Goal: Task Accomplishment & Management: Use online tool/utility

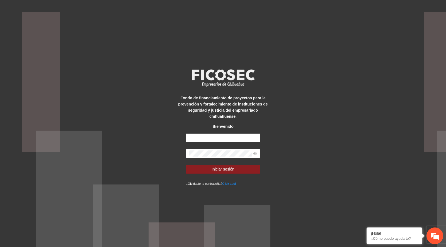
click at [221, 137] on input "text" at bounding box center [223, 137] width 74 height 9
type input "**********"
click at [209, 164] on button "Iniciar sesión" at bounding box center [223, 168] width 74 height 9
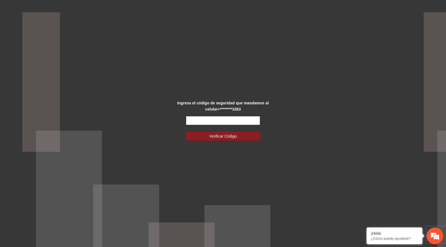
click at [217, 116] on input "text" at bounding box center [223, 120] width 74 height 9
type input "******"
click at [238, 137] on button "Verificar Código" at bounding box center [223, 136] width 74 height 9
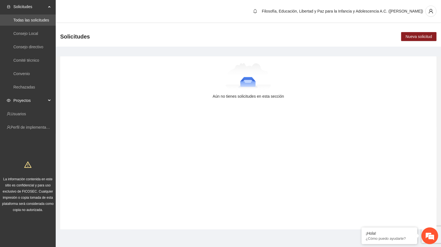
click at [33, 100] on span "Proyectos" at bounding box center [29, 100] width 33 height 11
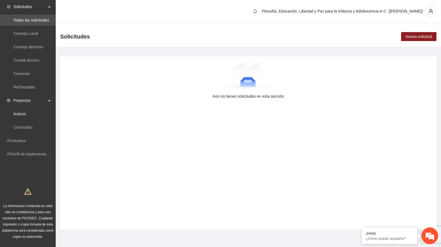
click at [26, 112] on link "Activos" at bounding box center [19, 113] width 13 height 4
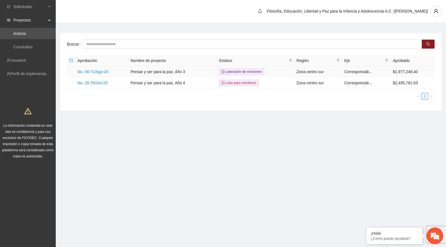
click at [91, 71] on link "No. 06-71/Ago-24" at bounding box center [92, 71] width 31 height 4
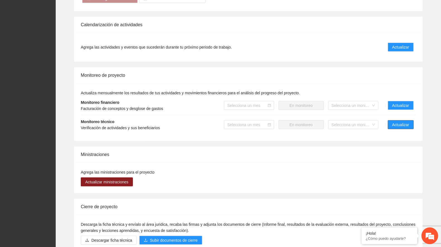
click at [404, 125] on span "Actualizar" at bounding box center [400, 125] width 17 height 6
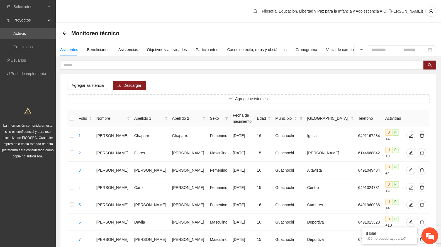
click at [26, 33] on link "Activos" at bounding box center [19, 33] width 13 height 4
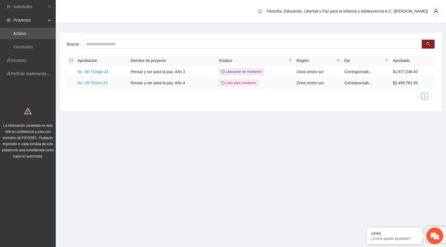
click at [103, 84] on link "No. 28-76/Jun-25" at bounding box center [92, 83] width 30 height 4
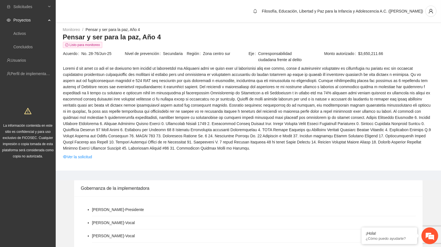
click at [87, 155] on link "Ver la solicitud" at bounding box center [77, 157] width 29 height 6
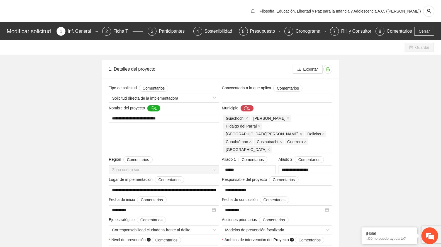
click at [263, 31] on div "Presupuesto" at bounding box center [265, 31] width 30 height 9
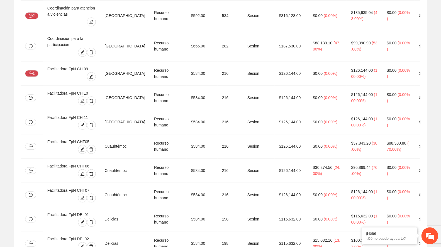
scroll to position [960, 0]
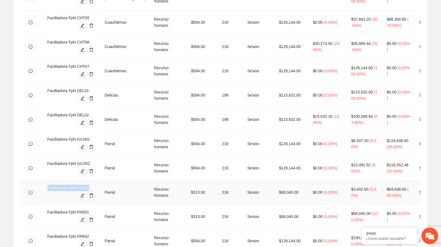
drag, startPoint x: 89, startPoint y: 65, endPoint x: 45, endPoint y: 69, distance: 43.4
click at [45, 180] on td "Facilitadora FpN GyC01" at bounding box center [71, 192] width 57 height 24
copy div "Facilitadora FpN GyC01"
drag, startPoint x: 89, startPoint y: 45, endPoint x: 40, endPoint y: 45, distance: 49.3
click at [40, 156] on tr "Facilitadora FpN GCH02 Parral Recurso humano $584.00 216 Sesion $126,144.00 $0.…" at bounding box center [244, 168] width 446 height 24
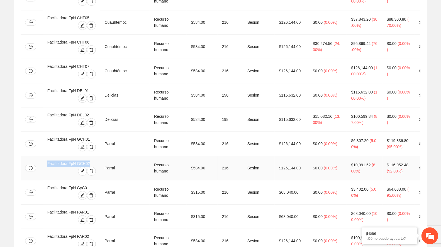
copy div "Facilitadora FpN GCH02"
drag, startPoint x: 89, startPoint y: 86, endPoint x: 38, endPoint y: 87, distance: 51.6
click at [38, 204] on tr "Facilitadora FpN PAR01 Parral Recurso humano $315.00 216 Sesion $68,040.00 $0.0…" at bounding box center [244, 216] width 446 height 24
copy div "Facilitadora FpN PAR01"
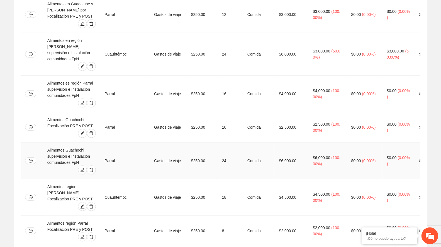
scroll to position [0, 0]
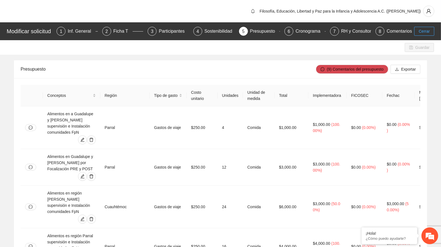
click at [429, 29] on span "Cerrar" at bounding box center [424, 31] width 11 height 6
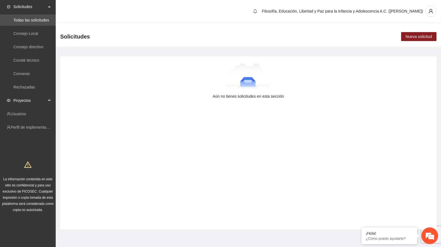
click at [21, 100] on span "Proyectos" at bounding box center [29, 100] width 33 height 11
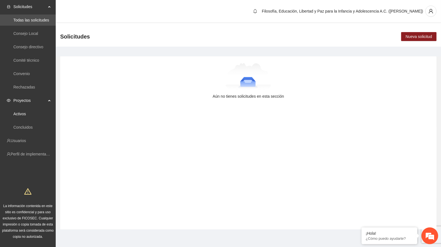
click at [15, 114] on link "Activos" at bounding box center [19, 113] width 13 height 4
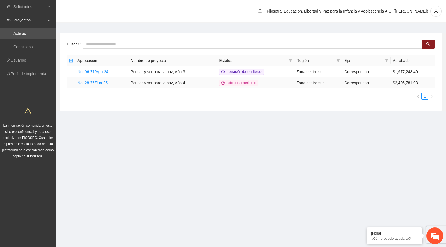
click at [93, 81] on link "No. 28-76/Jun-25" at bounding box center [92, 83] width 30 height 4
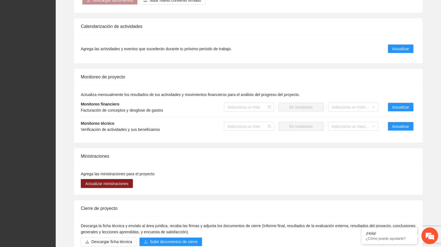
scroll to position [495, 0]
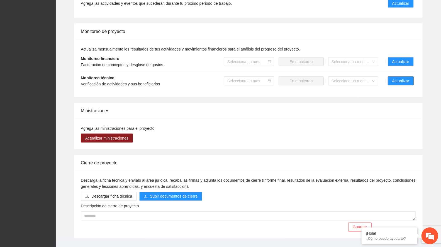
click at [410, 79] on button "Actualizar" at bounding box center [401, 80] width 26 height 9
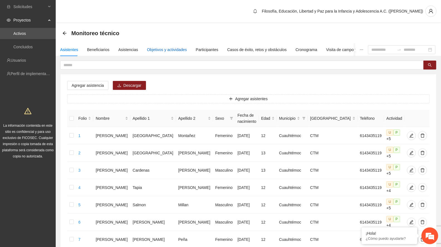
click at [158, 49] on div "Objetivos y actividades" at bounding box center [167, 50] width 40 height 6
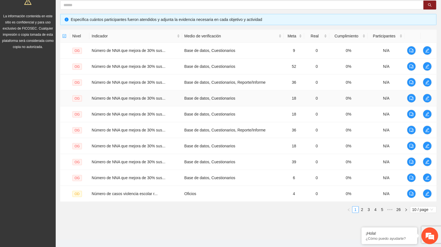
scroll to position [116, 0]
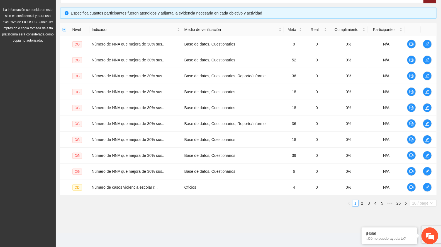
click at [418, 202] on span "10 / page" at bounding box center [424, 203] width 22 height 6
click at [420, 239] on div "100 / page" at bounding box center [424, 239] width 20 height 6
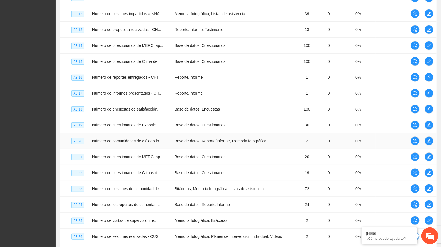
scroll to position [1534, 0]
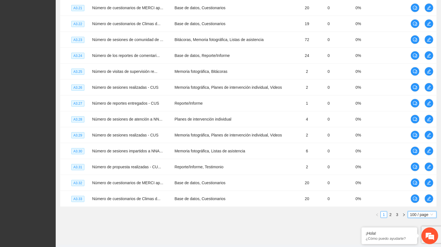
click at [390, 211] on link "2" at bounding box center [391, 214] width 6 height 6
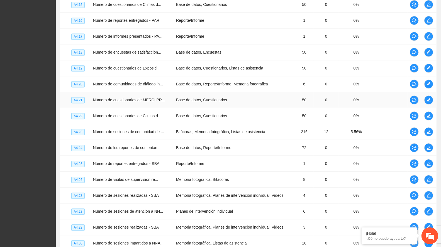
scroll to position [760, 0]
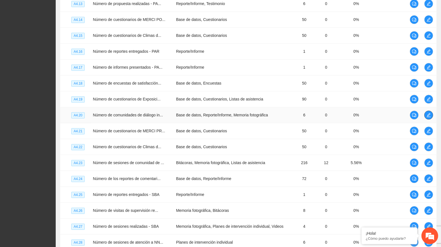
click at [432, 113] on span "edit" at bounding box center [429, 115] width 8 height 4
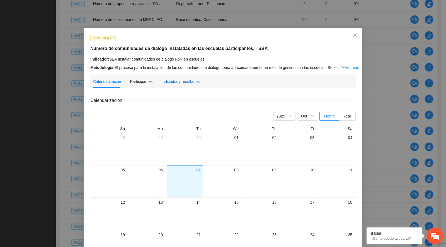
click at [180, 83] on div "Indicador y resultados" at bounding box center [180, 81] width 38 height 6
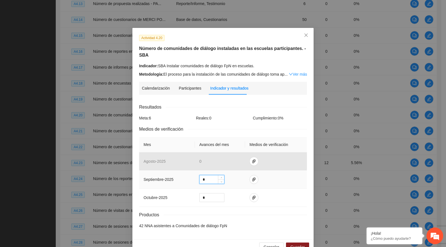
drag, startPoint x: 210, startPoint y: 170, endPoint x: 176, endPoint y: 171, distance: 34.3
click at [176, 171] on tr "septiembre - 2025 *" at bounding box center [223, 179] width 168 height 18
type input "*"
click at [252, 177] on icon "paper-clip" at bounding box center [253, 179] width 3 height 4
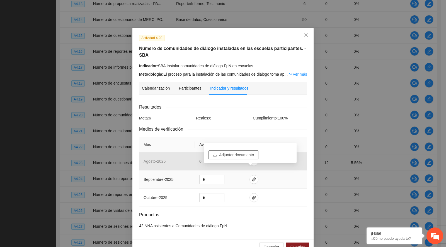
click at [246, 154] on span "Adjuntar documento" at bounding box center [236, 155] width 35 height 6
click at [299, 244] on span "Guardar" at bounding box center [297, 247] width 14 height 6
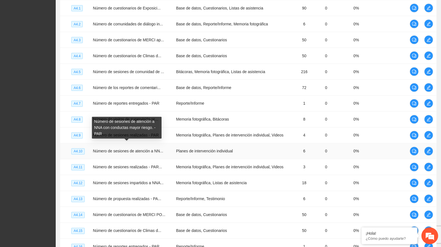
scroll to position [543, 0]
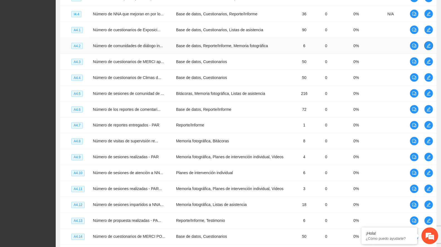
click at [428, 43] on icon "edit" at bounding box center [429, 45] width 4 height 4
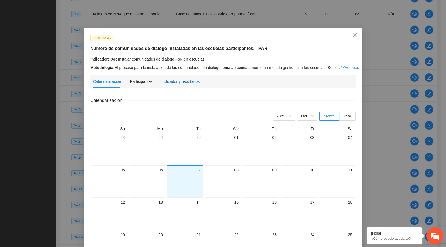
click at [180, 79] on div "Indicador y resultados" at bounding box center [180, 81] width 38 height 6
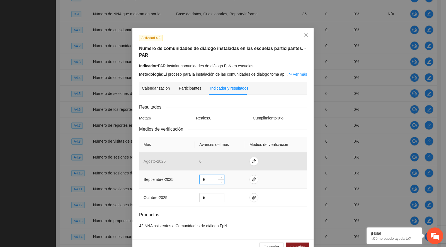
drag, startPoint x: 200, startPoint y: 170, endPoint x: 178, endPoint y: 168, distance: 21.2
click at [178, 170] on tr "septiembre - 2025 *" at bounding box center [223, 179] width 168 height 18
type input "*"
click at [253, 177] on span "paper-clip" at bounding box center [254, 179] width 8 height 4
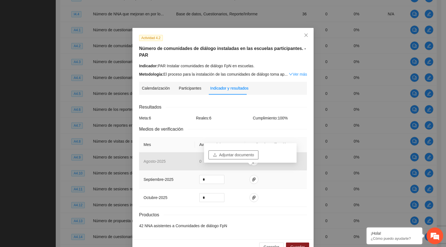
click at [244, 156] on span "Adjuntar documento" at bounding box center [236, 155] width 35 height 6
click at [295, 244] on span "Guardar" at bounding box center [297, 247] width 14 height 6
